Goal: Information Seeking & Learning: Find specific page/section

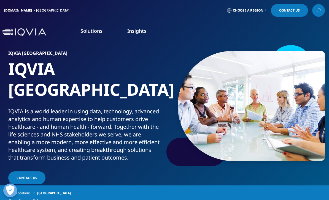
click at [263, 12] on link "Choose a Region" at bounding box center [246, 10] width 41 height 13
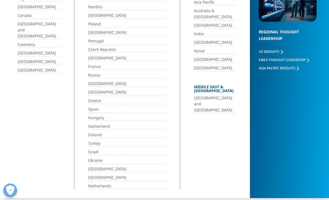
scroll to position [74, 0]
click at [118, 179] on link "[GEOGRAPHIC_DATA]" at bounding box center [127, 178] width 78 height 6
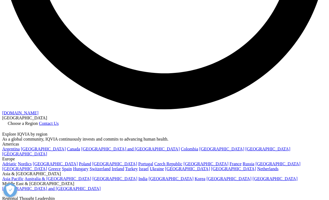
scroll to position [875, 0]
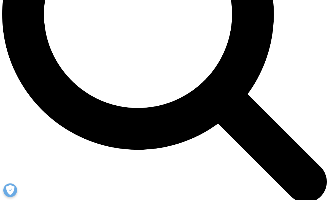
scroll to position [456, 0]
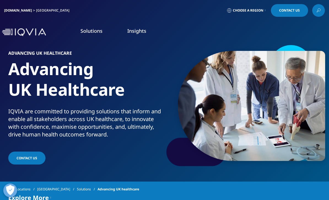
click at [319, 9] on icon at bounding box center [319, 10] width 4 height 7
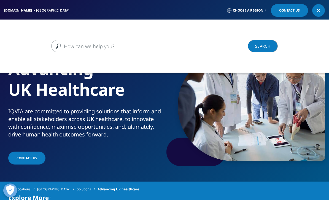
click at [97, 43] on input "Search" at bounding box center [156, 46] width 211 height 12
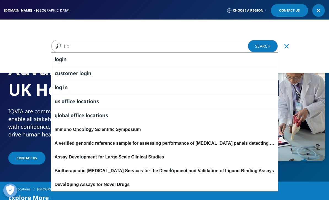
type input "Lo"
click at [61, 61] on span "gin" at bounding box center [63, 59] width 8 height 7
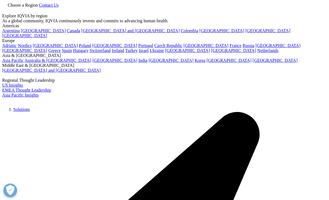
type input "login"
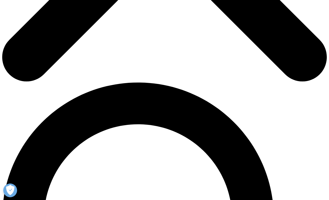
scroll to position [250, 0]
